Goal: Task Accomplishment & Management: Complete application form

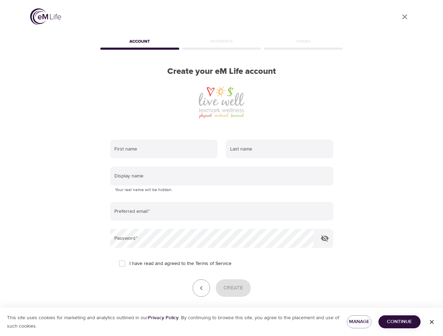
click at [164, 149] on input "text" at bounding box center [163, 149] width 107 height 19
click at [279, 149] on input "text" at bounding box center [279, 149] width 107 height 19
click at [221, 176] on input "text" at bounding box center [221, 176] width 223 height 19
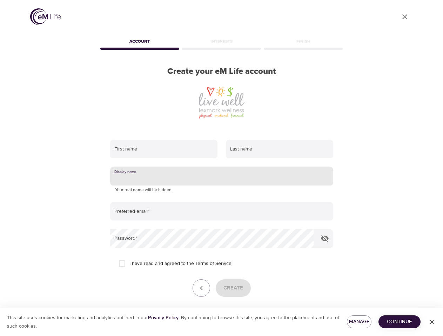
click at [221, 212] on input "email" at bounding box center [221, 211] width 223 height 19
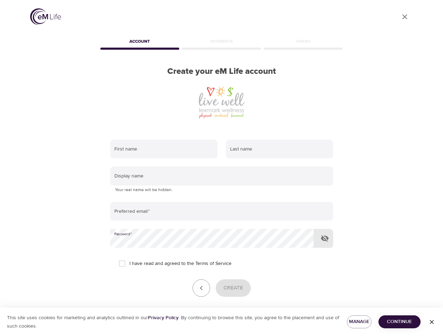
click at [324, 239] on icon "button" at bounding box center [324, 238] width 8 height 8
click at [201, 288] on icon "button" at bounding box center [201, 288] width 8 height 8
click at [233, 288] on div "Create" at bounding box center [221, 289] width 223 height 18
click at [359, 322] on span "Manage" at bounding box center [358, 322] width 13 height 9
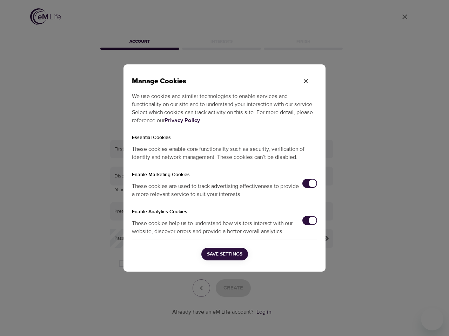
click at [399, 322] on div "Manage Cookies We use cookies and similar technologies to enable services and f…" at bounding box center [224, 168] width 449 height 336
